Goal: Find specific page/section: Find specific page/section

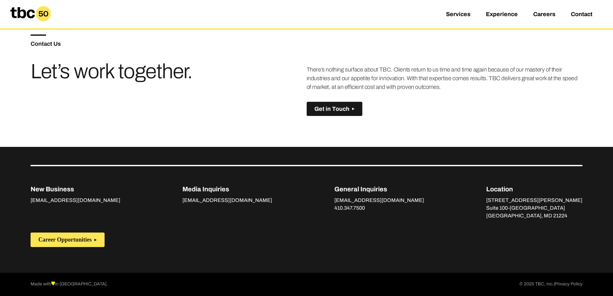
scroll to position [481, 0]
click at [346, 105] on span "Get in Touch" at bounding box center [331, 108] width 35 height 7
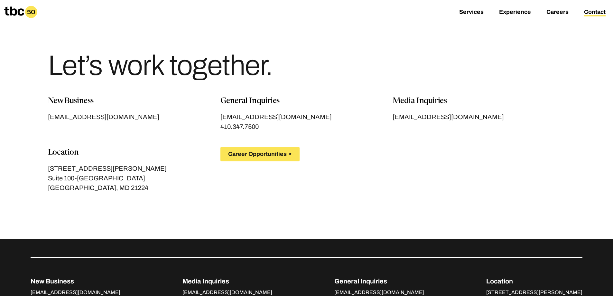
scroll to position [116, 0]
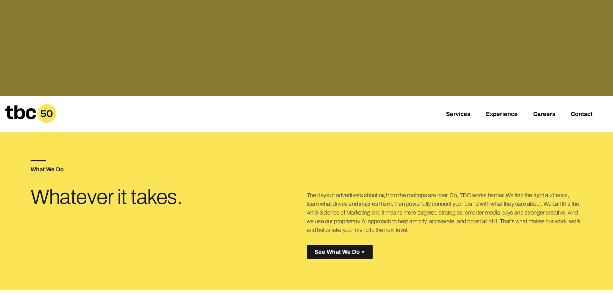
scroll to position [193, 0]
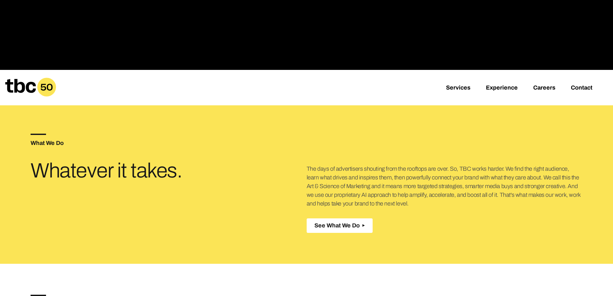
click at [355, 229] on span "See What We Do" at bounding box center [336, 225] width 45 height 7
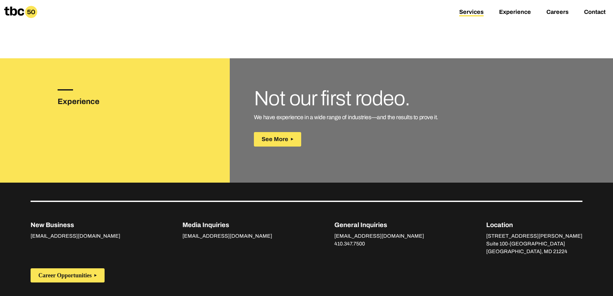
scroll to position [993, 0]
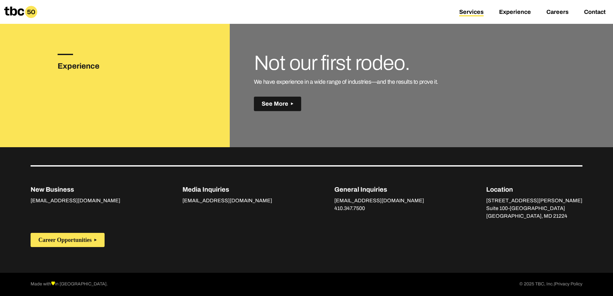
click at [273, 100] on span "See More" at bounding box center [274, 103] width 27 height 7
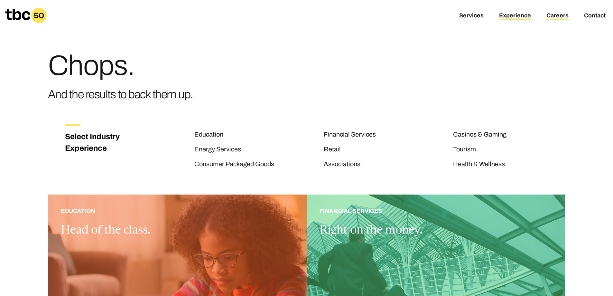
click at [559, 17] on link "Careers" at bounding box center [557, 16] width 22 height 8
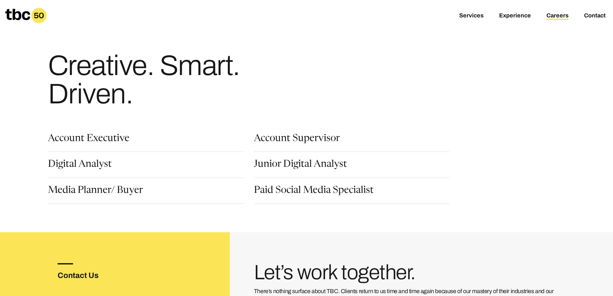
drag, startPoint x: 219, startPoint y: 257, endPoint x: 211, endPoint y: 135, distance: 122.4
click at [516, 14] on link "Experience" at bounding box center [515, 16] width 32 height 8
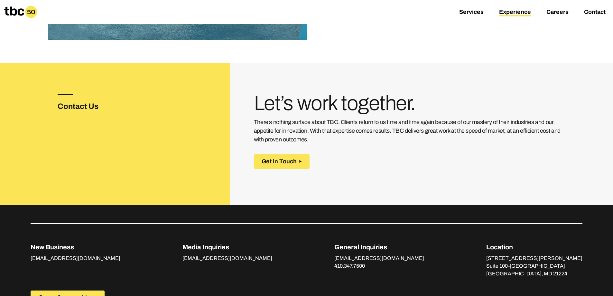
scroll to position [1061, 0]
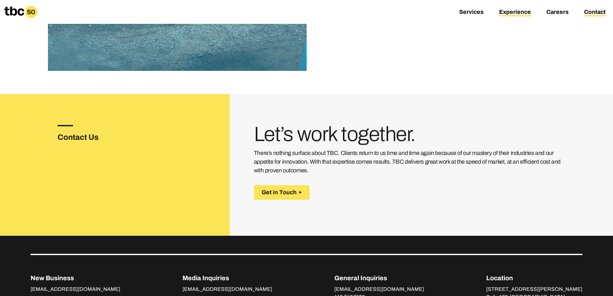
click at [592, 12] on link "Contact" at bounding box center [595, 13] width 22 height 8
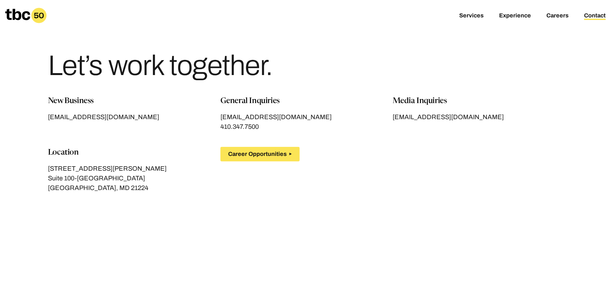
drag, startPoint x: 255, startPoint y: 208, endPoint x: 119, endPoint y: 69, distance: 194.2
click at [29, 8] on div "Services Experience Careers Contact" at bounding box center [306, 15] width 613 height 31
click at [10, 13] on icon at bounding box center [17, 14] width 25 height 11
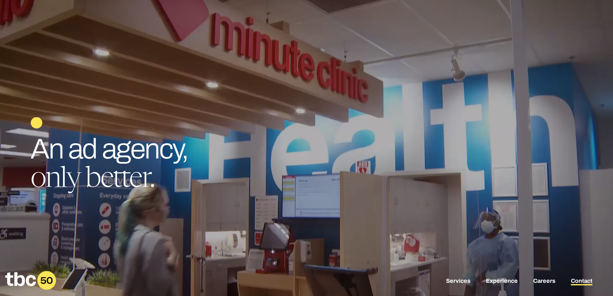
click at [579, 281] on link "Contact" at bounding box center [581, 281] width 22 height 8
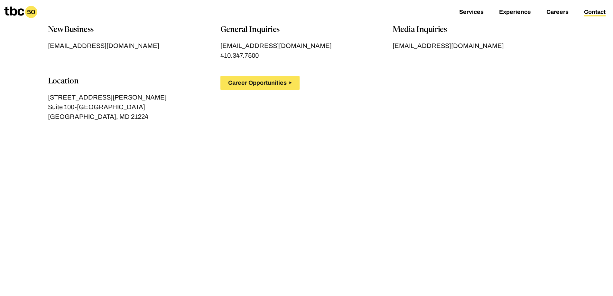
scroll to position [3, 0]
